Goal: Information Seeking & Learning: Learn about a topic

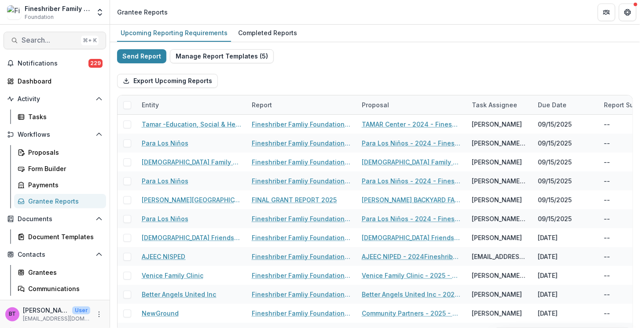
click at [42, 42] on span "Search..." at bounding box center [50, 40] width 56 height 8
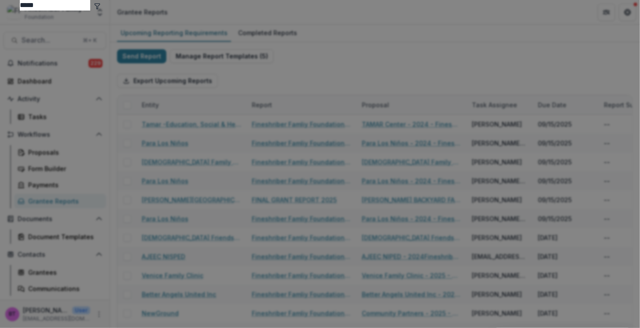
type input "*****"
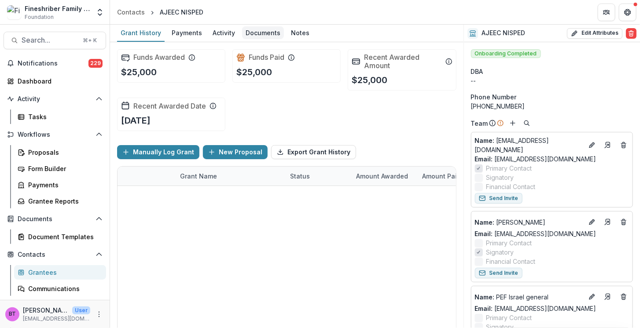
click at [251, 29] on div "Documents" at bounding box center [263, 32] width 42 height 13
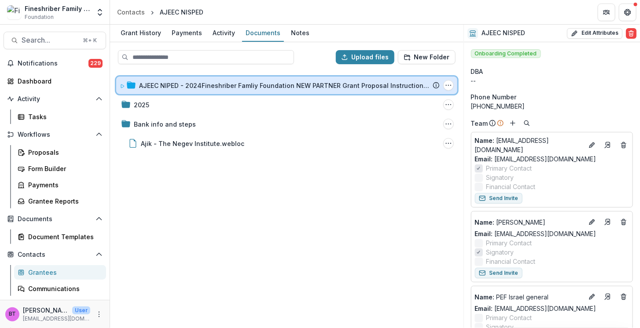
click at [120, 85] on icon at bounding box center [122, 86] width 5 height 5
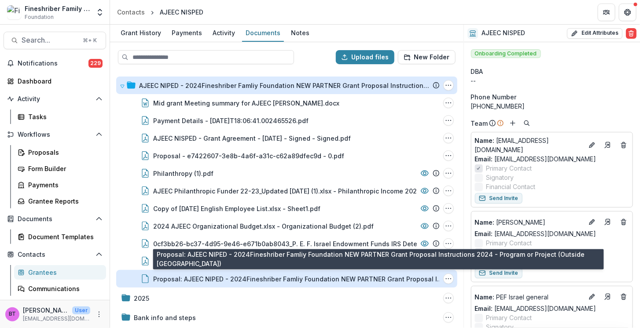
click at [206, 277] on div "Proposal: AJEEC NIPED - 2024Fineshriber Famliy Foundation NEW PARTNER Grant Pro…" at bounding box center [298, 279] width 291 height 9
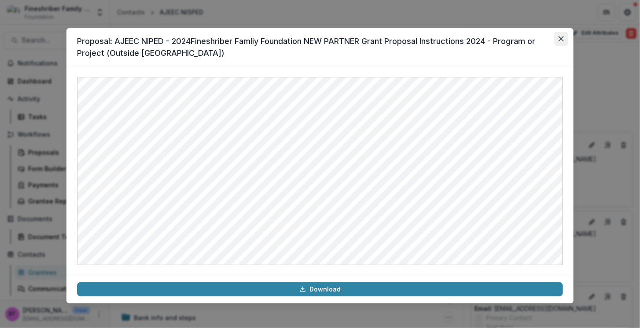
click at [562, 37] on icon "Close" at bounding box center [561, 38] width 5 height 5
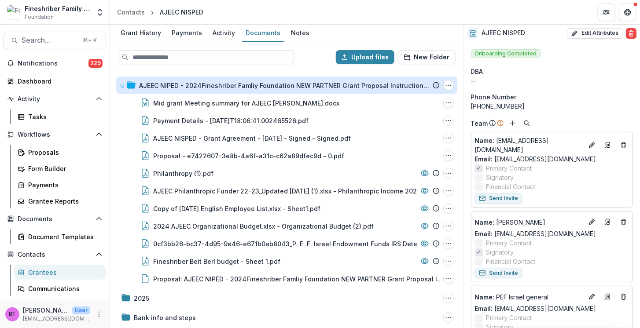
drag, startPoint x: 562, startPoint y: 37, endPoint x: 548, endPoint y: 10, distance: 30.9
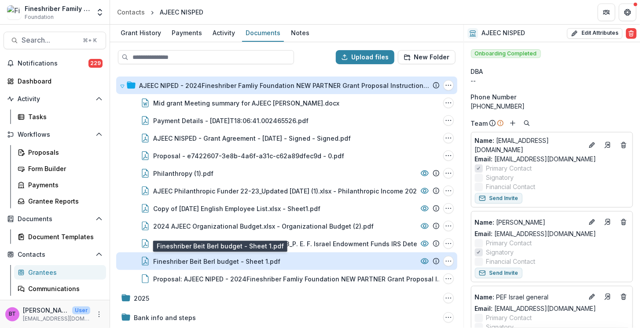
scroll to position [22, 0]
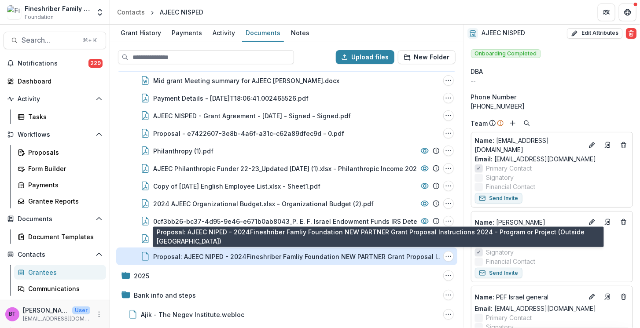
click at [197, 253] on div "Proposal: AJEEC NIPED - 2024Fineshriber Famliy Foundation NEW PARTNER Grant Pro…" at bounding box center [298, 256] width 291 height 9
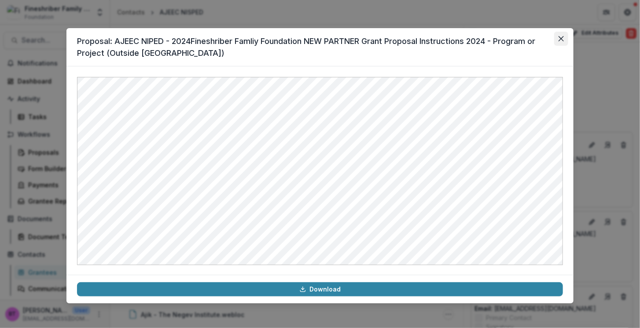
click at [562, 36] on icon "Close" at bounding box center [561, 38] width 5 height 5
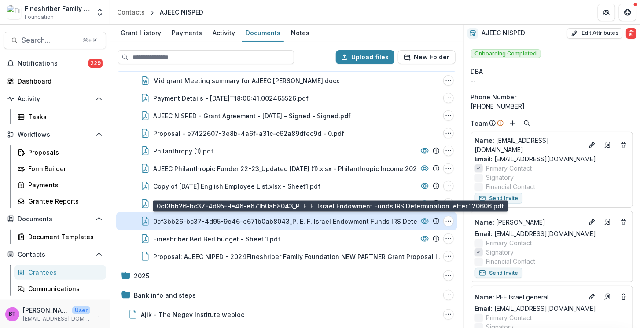
scroll to position [0, 0]
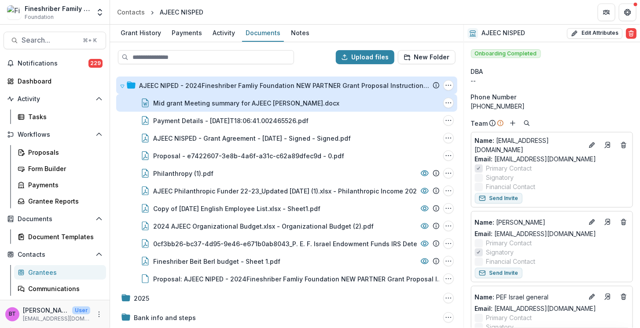
click at [245, 106] on div "Mid grant Meeting summary for AJEEC [PERSON_NAME].docx" at bounding box center [246, 103] width 186 height 9
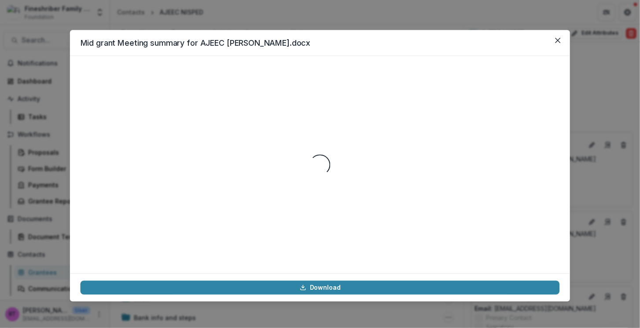
click at [245, 106] on div "Loading..." at bounding box center [320, 164] width 479 height 197
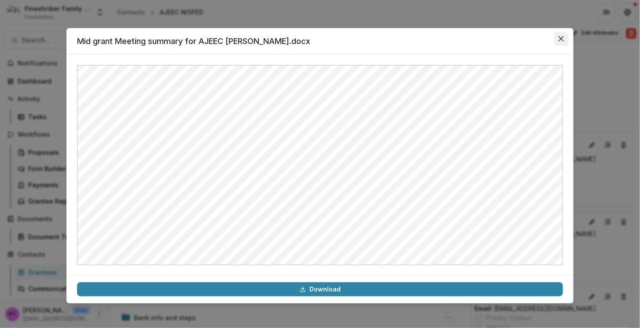
click at [558, 39] on button "Close" at bounding box center [561, 39] width 14 height 14
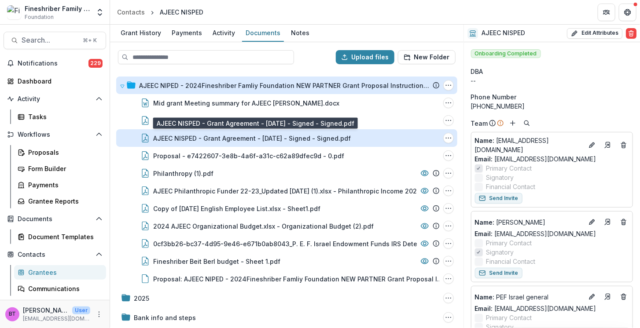
click at [230, 137] on div "AJEEC NISPED - Grant Agreement - [DATE] - Signed - Signed.pdf" at bounding box center [252, 138] width 198 height 9
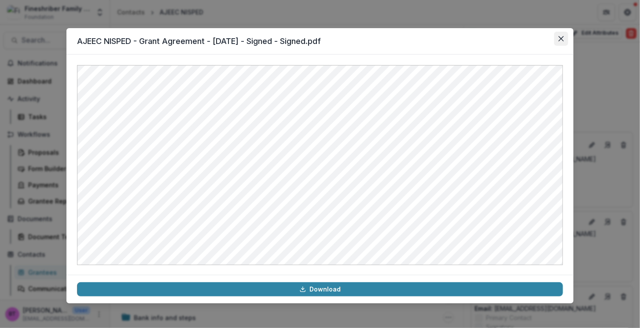
click at [563, 36] on icon "Close" at bounding box center [561, 38] width 5 height 5
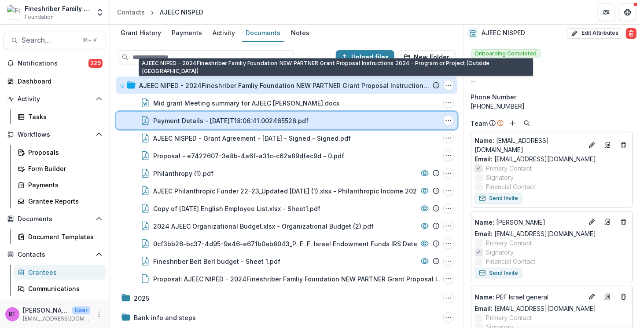
click at [394, 116] on div "Payment Details - [DATE]T18:06:41.002465526.pdf" at bounding box center [296, 120] width 287 height 9
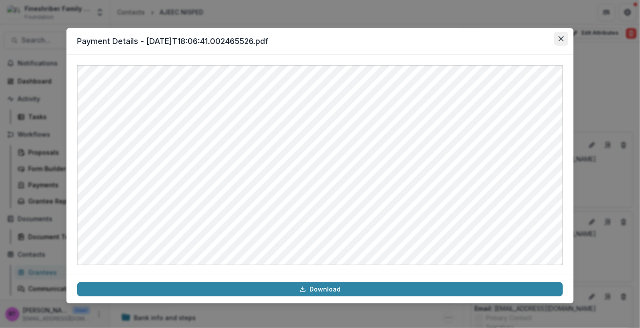
click at [560, 36] on icon "Close" at bounding box center [561, 38] width 5 height 5
